Goal: Ask a question

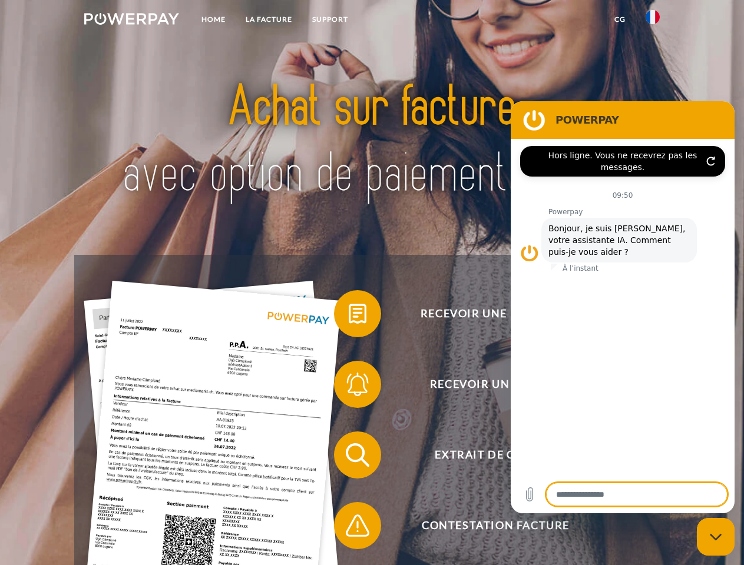
click at [131, 21] on img at bounding box center [131, 19] width 95 height 12
click at [652, 21] on img at bounding box center [652, 17] width 14 height 14
click at [620, 19] on link "CG" at bounding box center [619, 19] width 31 height 21
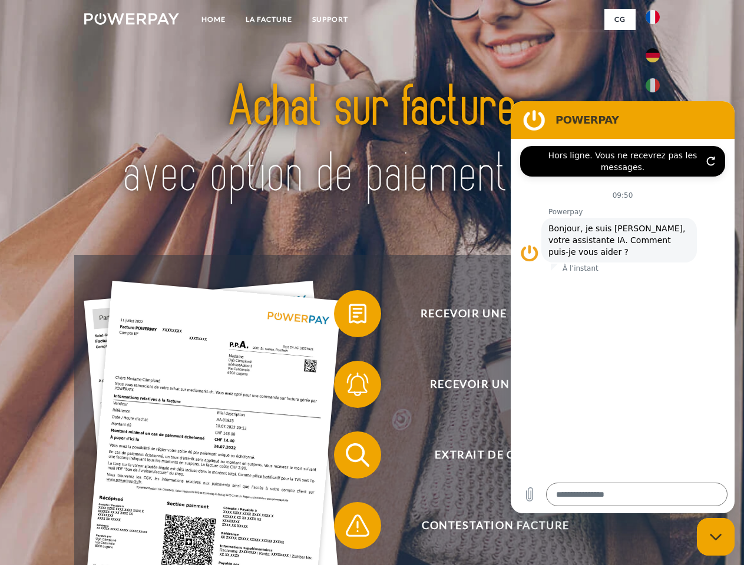
click at [349, 316] on span at bounding box center [339, 313] width 59 height 59
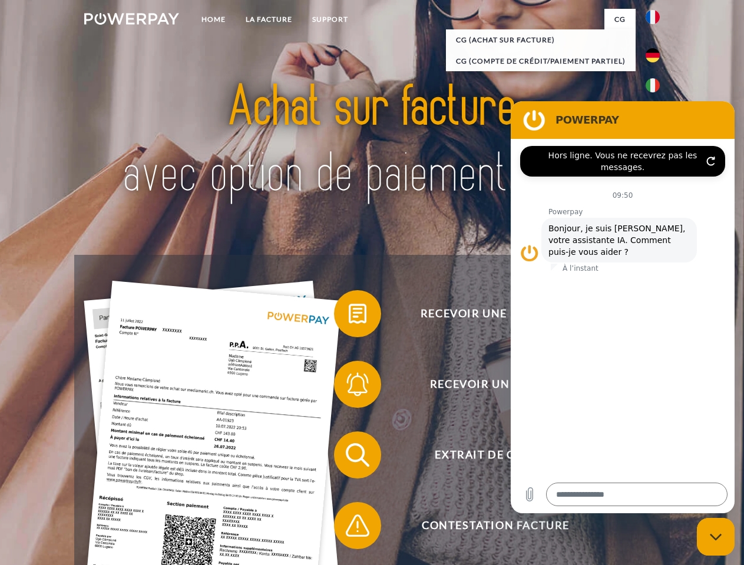
click at [349, 387] on span at bounding box center [339, 384] width 59 height 59
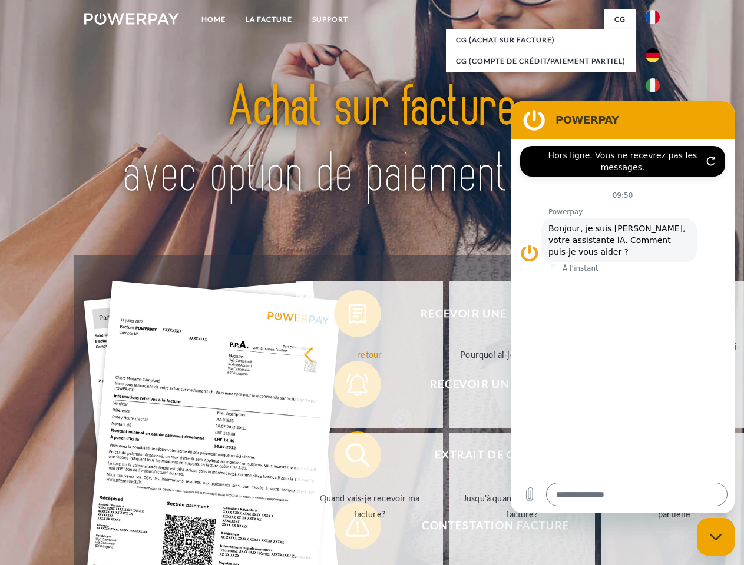
click at [449, 458] on link "Jusqu'à quand dois-je payer ma facture?" at bounding box center [522, 506] width 147 height 147
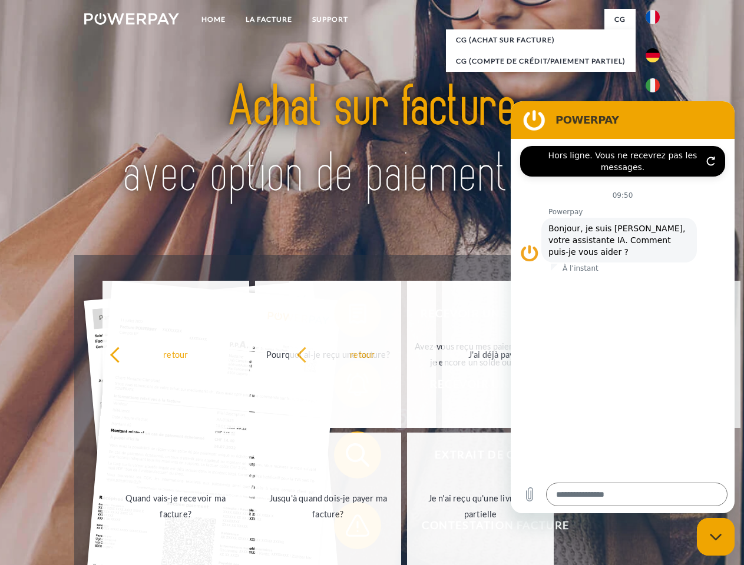
click at [349, 528] on span at bounding box center [339, 525] width 59 height 59
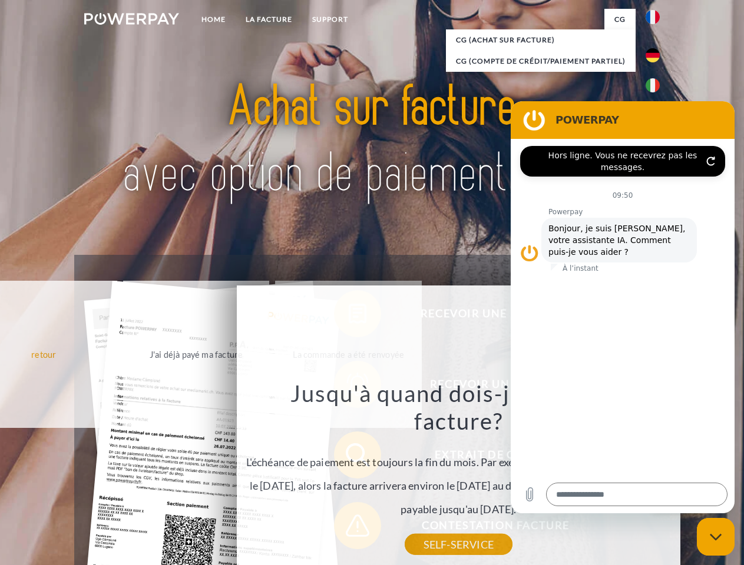
click at [715, 537] on icon "Fermer la fenêtre de messagerie" at bounding box center [716, 538] width 12 height 8
type textarea "*"
